Goal: Task Accomplishment & Management: Complete application form

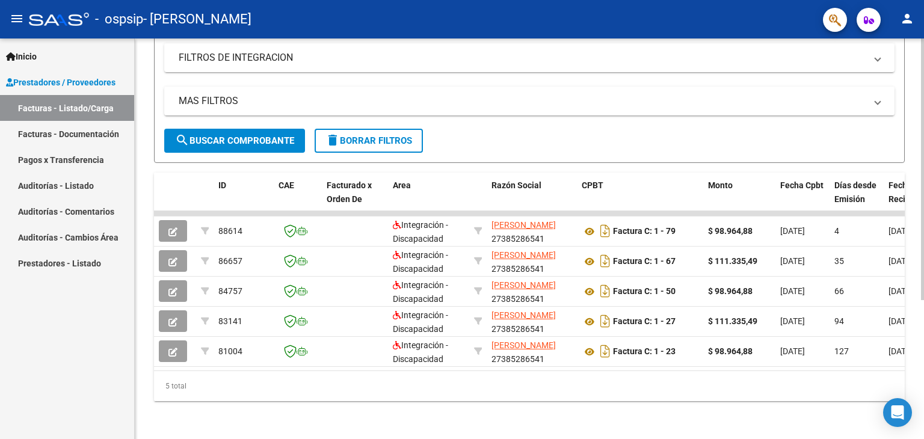
scroll to position [208, 0]
click at [919, 268] on div "Video tutorial PRESTADORES -> Listado de CPBTs Emitidos por Prestadores / Prove…" at bounding box center [531, 136] width 792 height 606
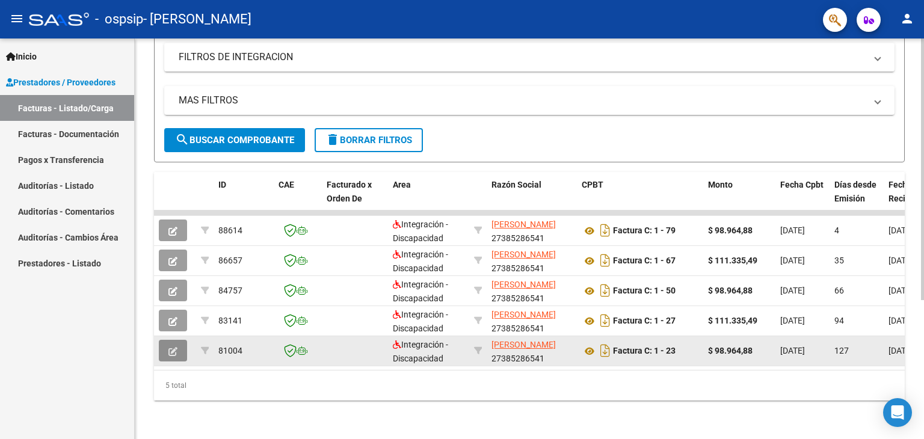
click at [171, 347] on icon "button" at bounding box center [172, 351] width 9 height 9
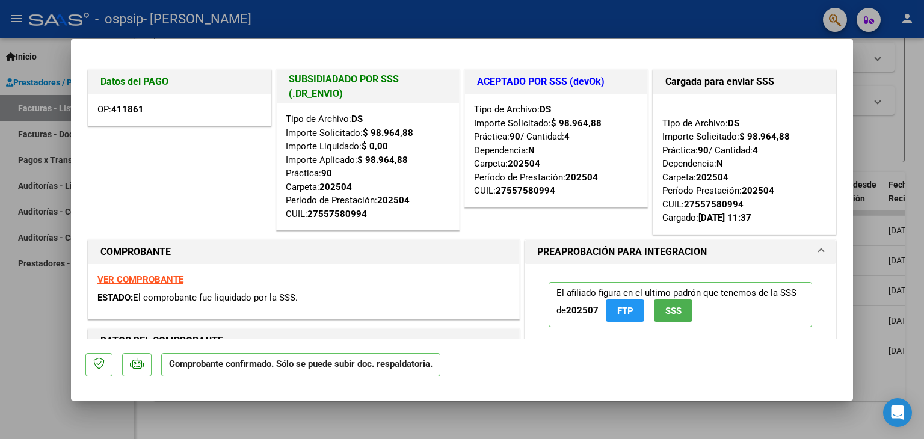
click at [17, 309] on div at bounding box center [462, 219] width 924 height 439
type input "$ 0,00"
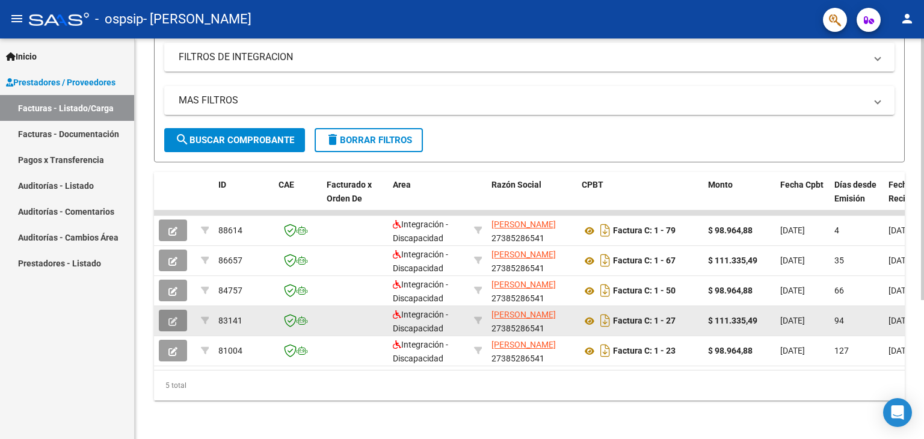
click at [170, 310] on button "button" at bounding box center [173, 321] width 28 height 22
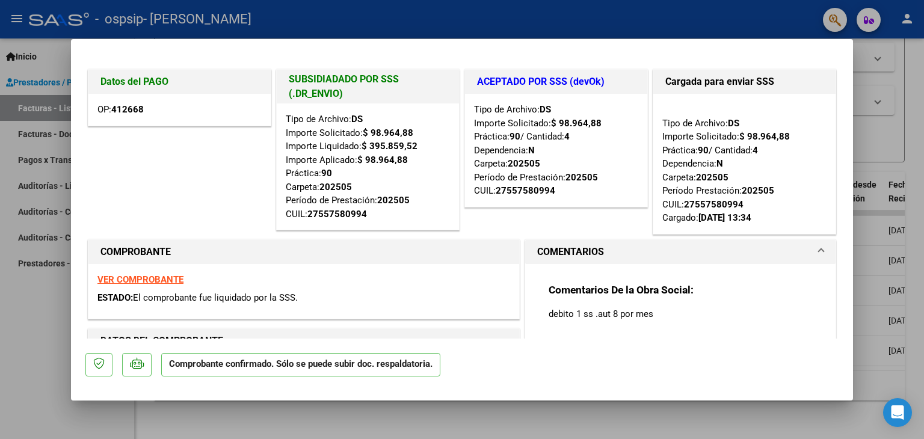
click at [45, 328] on div at bounding box center [462, 219] width 924 height 439
type input "$ 0,00"
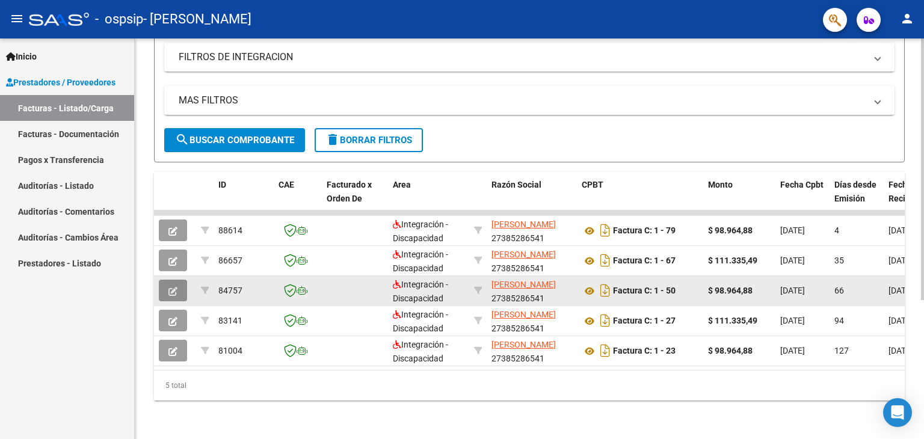
click at [171, 287] on icon "button" at bounding box center [172, 291] width 9 height 9
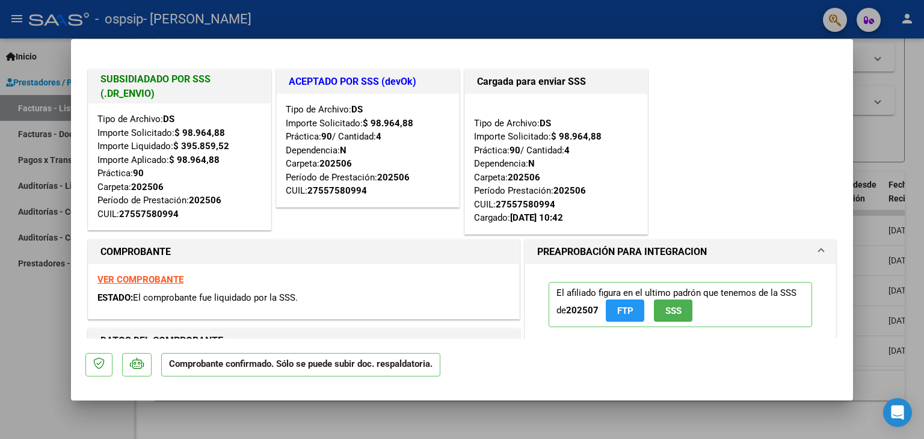
click at [40, 318] on div at bounding box center [462, 219] width 924 height 439
type input "$ 0,00"
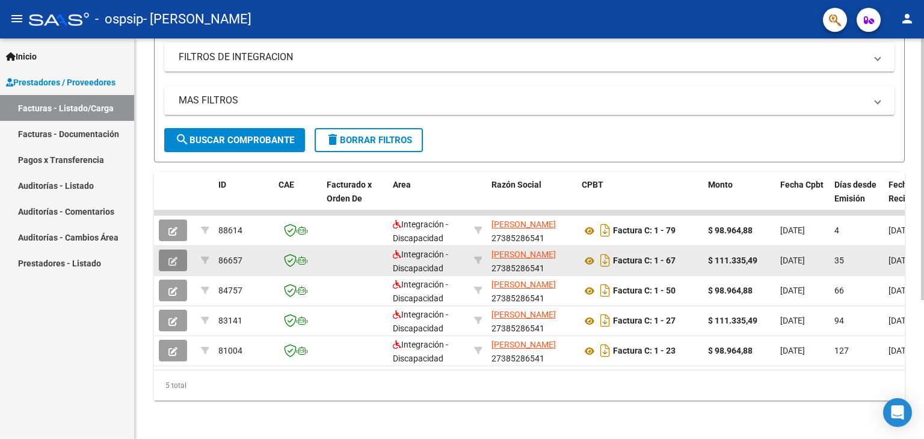
click at [180, 256] on button "button" at bounding box center [173, 261] width 28 height 22
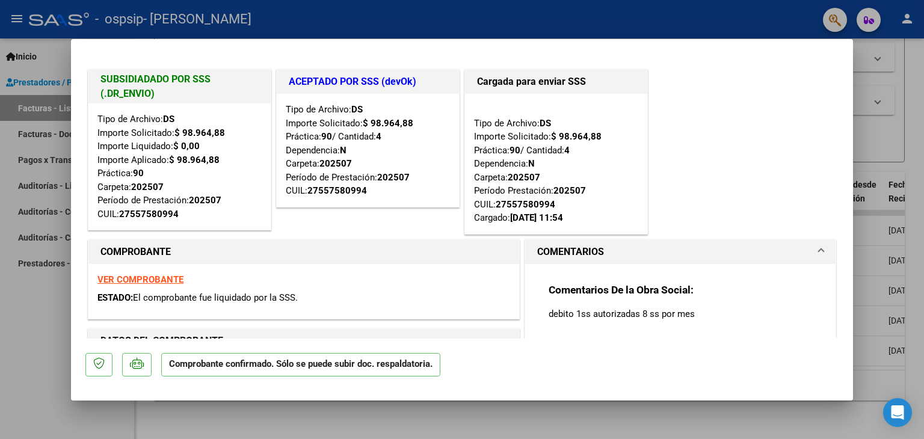
click at [19, 300] on div at bounding box center [462, 219] width 924 height 439
type input "$ 0,00"
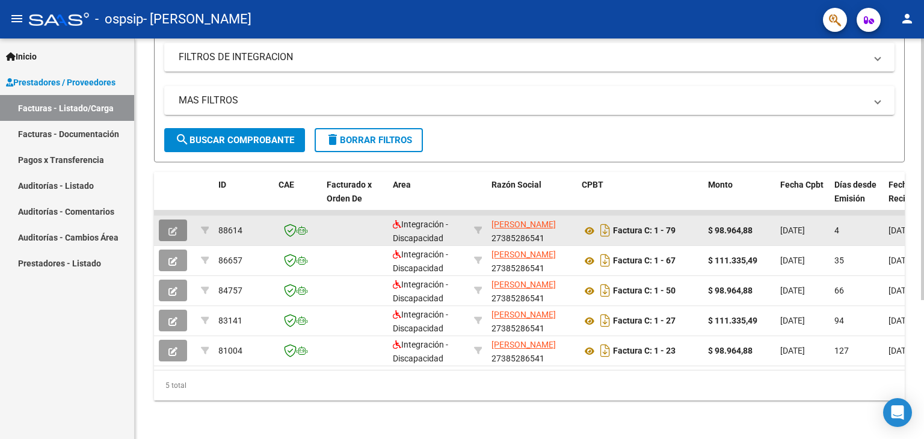
click at [167, 223] on button "button" at bounding box center [173, 231] width 28 height 22
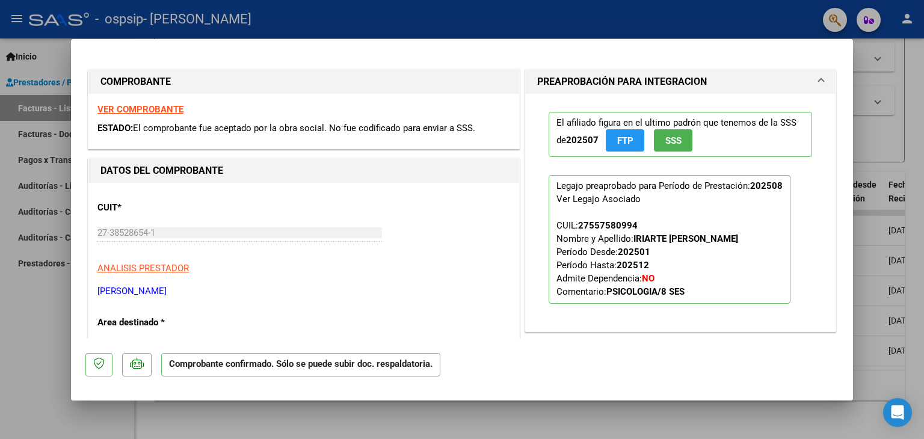
click at [38, 276] on div at bounding box center [462, 219] width 924 height 439
type input "$ 0,00"
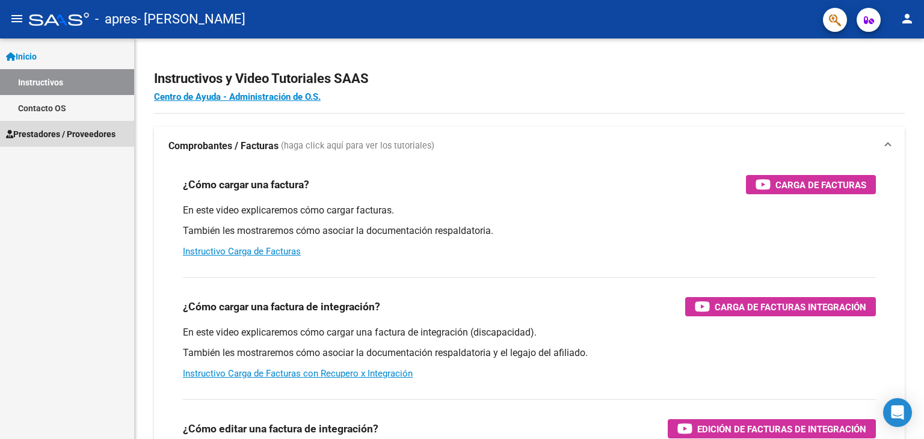
click at [82, 125] on link "Prestadores / Proveedores" at bounding box center [67, 134] width 134 height 26
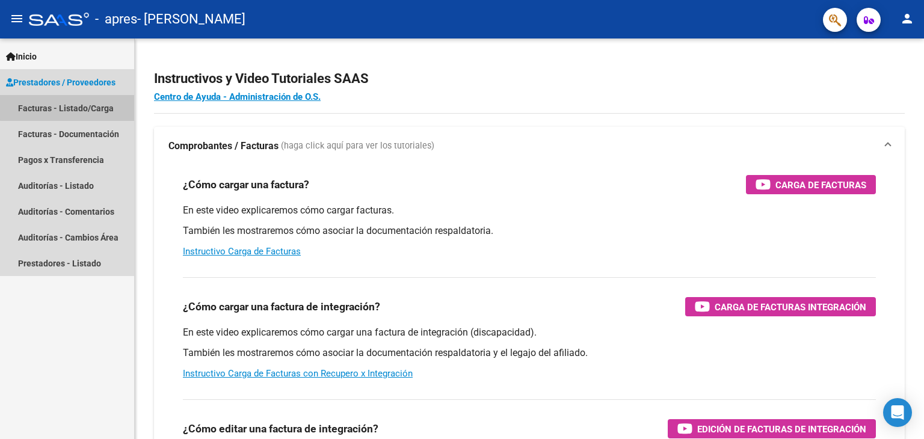
click at [72, 108] on link "Facturas - Listado/Carga" at bounding box center [67, 108] width 134 height 26
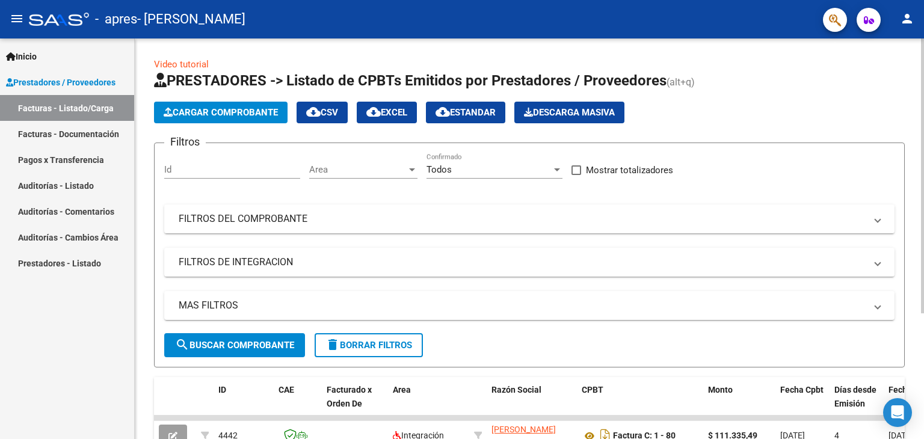
click at [921, 179] on div at bounding box center [922, 176] width 3 height 275
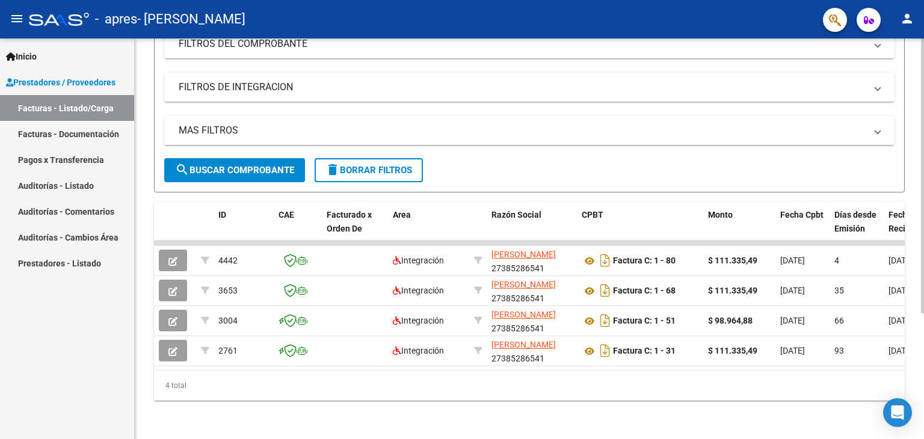
scroll to position [183, 0]
click at [916, 318] on div "Video tutorial PRESTADORES -> Listado de CPBTs Emitidos por Prestadores / Prove…" at bounding box center [531, 151] width 792 height 576
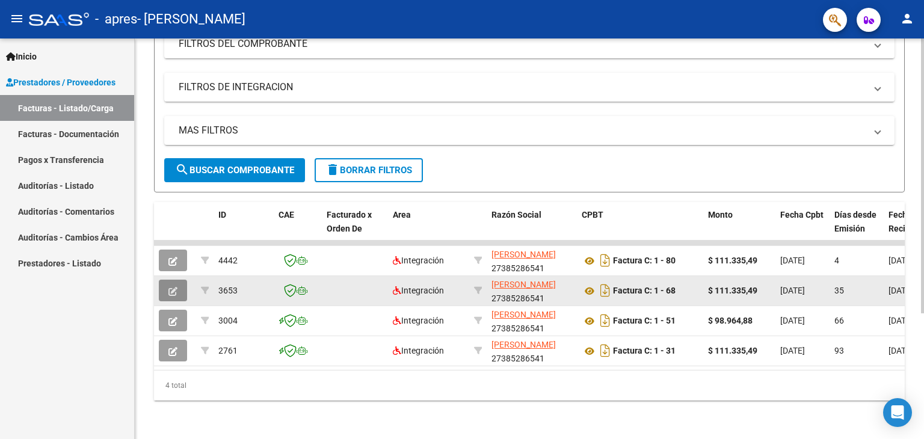
click at [166, 280] on button "button" at bounding box center [173, 291] width 28 height 22
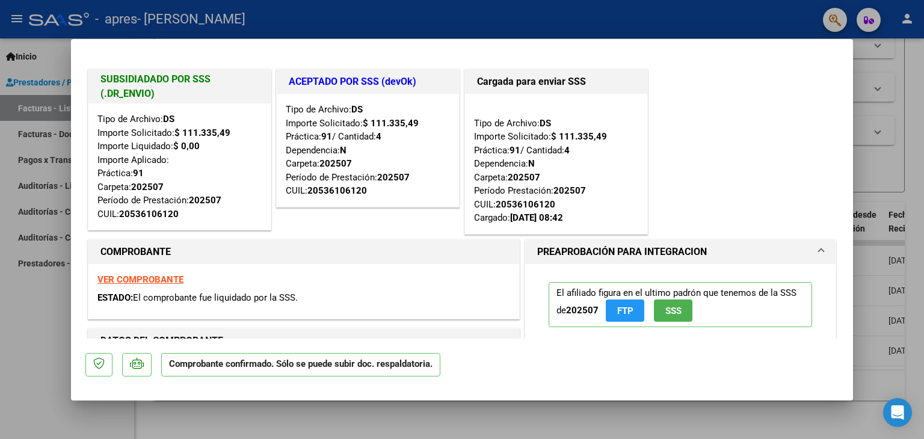
click at [26, 321] on div at bounding box center [462, 219] width 924 height 439
type input "$ 0,00"
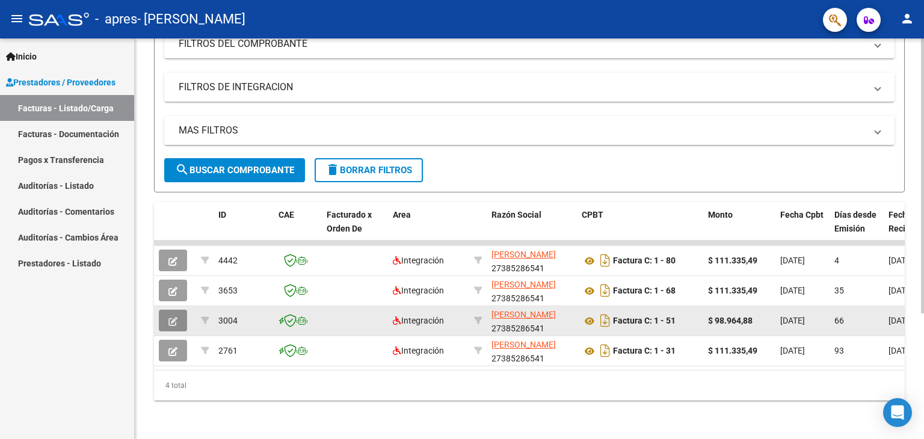
click at [165, 311] on button "button" at bounding box center [173, 321] width 28 height 22
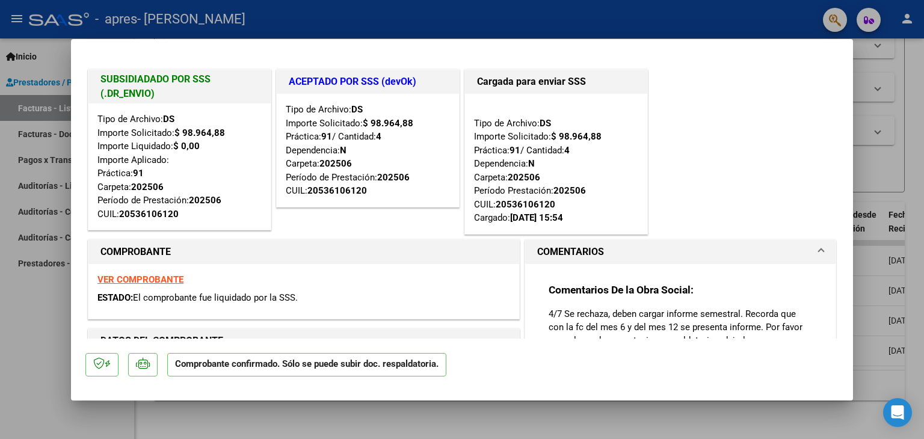
click at [24, 330] on div at bounding box center [462, 219] width 924 height 439
type input "$ 0,00"
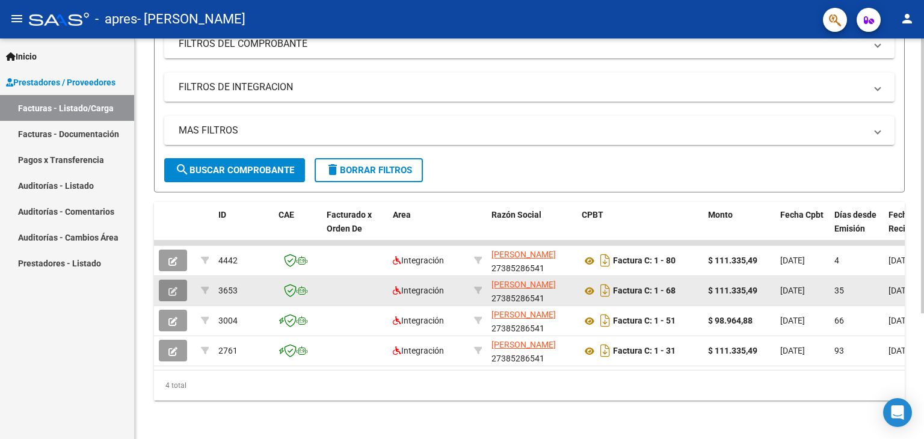
click at [160, 283] on button "button" at bounding box center [173, 291] width 28 height 22
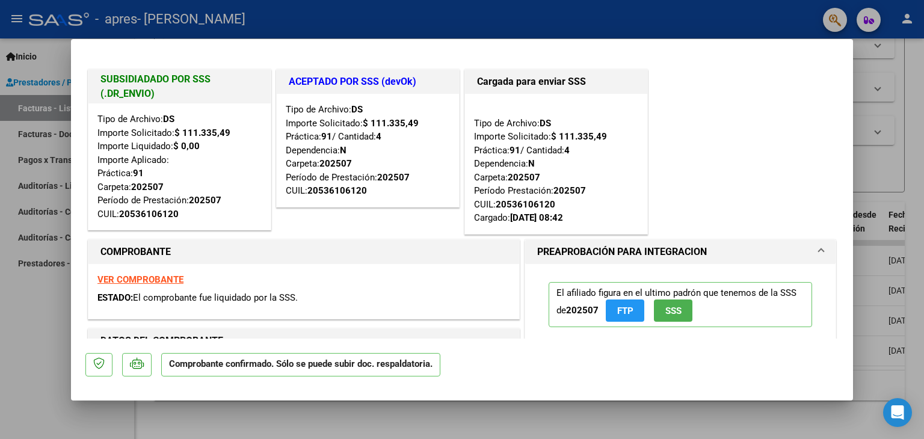
click at [19, 316] on div at bounding box center [462, 219] width 924 height 439
type input "$ 0,00"
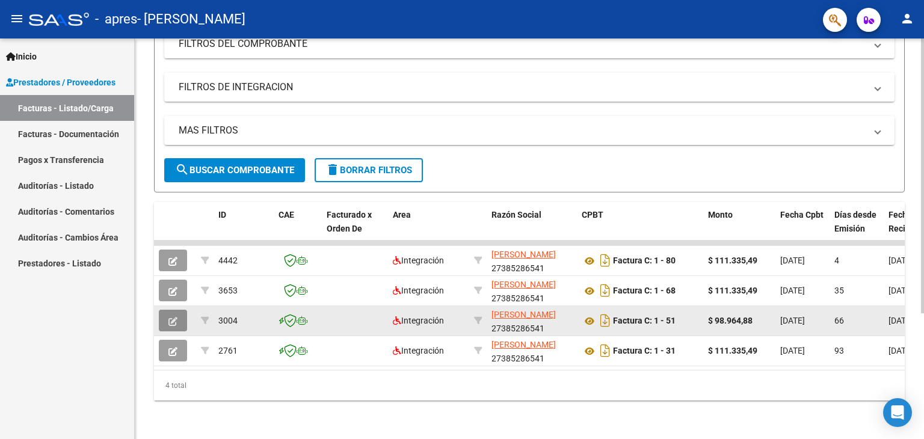
click at [168, 313] on button "button" at bounding box center [173, 321] width 28 height 22
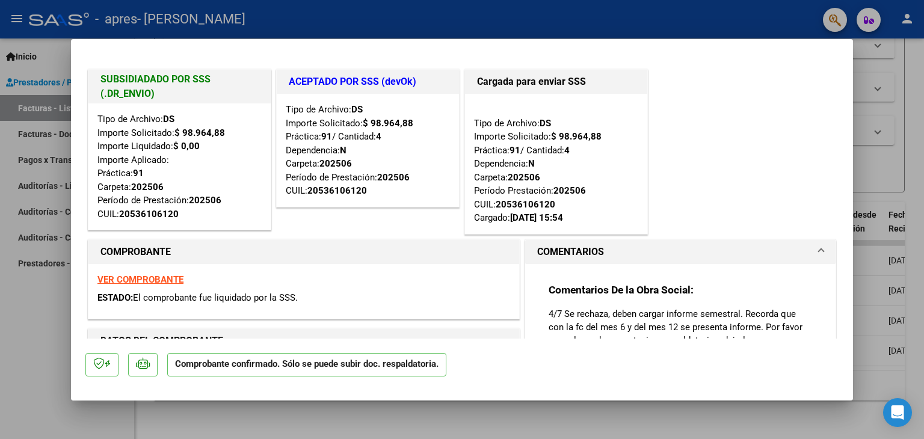
click at [45, 300] on div at bounding box center [462, 219] width 924 height 439
type input "$ 0,00"
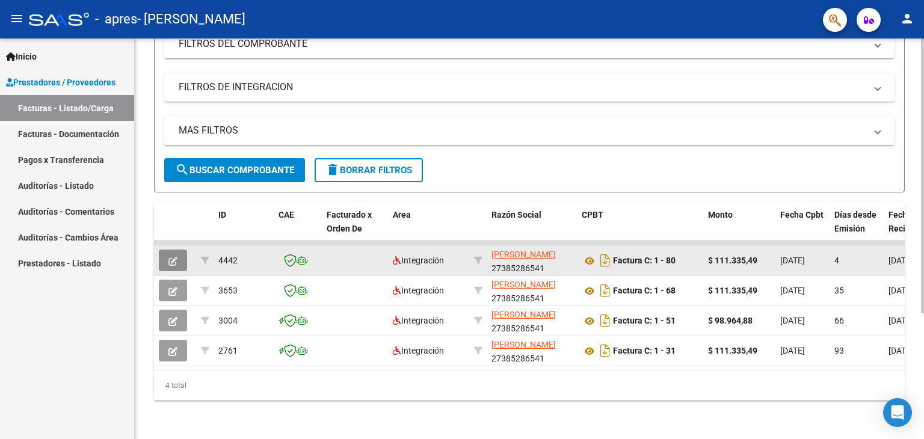
click at [167, 254] on button "button" at bounding box center [173, 261] width 28 height 22
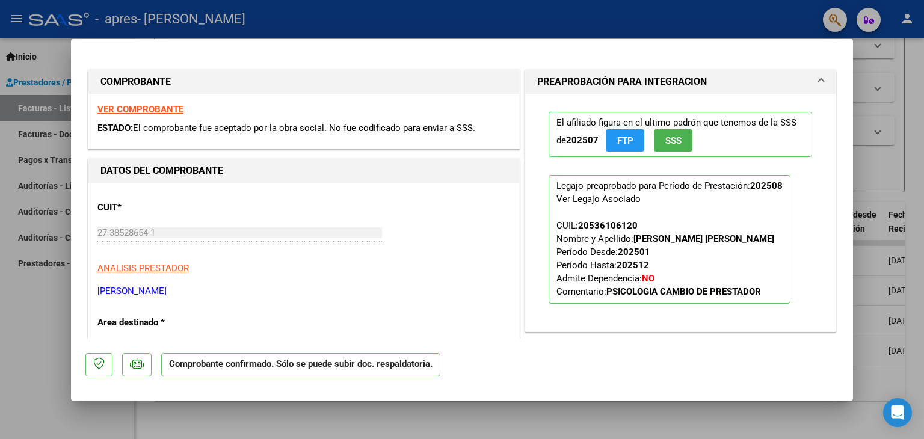
click at [29, 312] on div at bounding box center [462, 219] width 924 height 439
type input "$ 0,00"
